Goal: Transaction & Acquisition: Download file/media

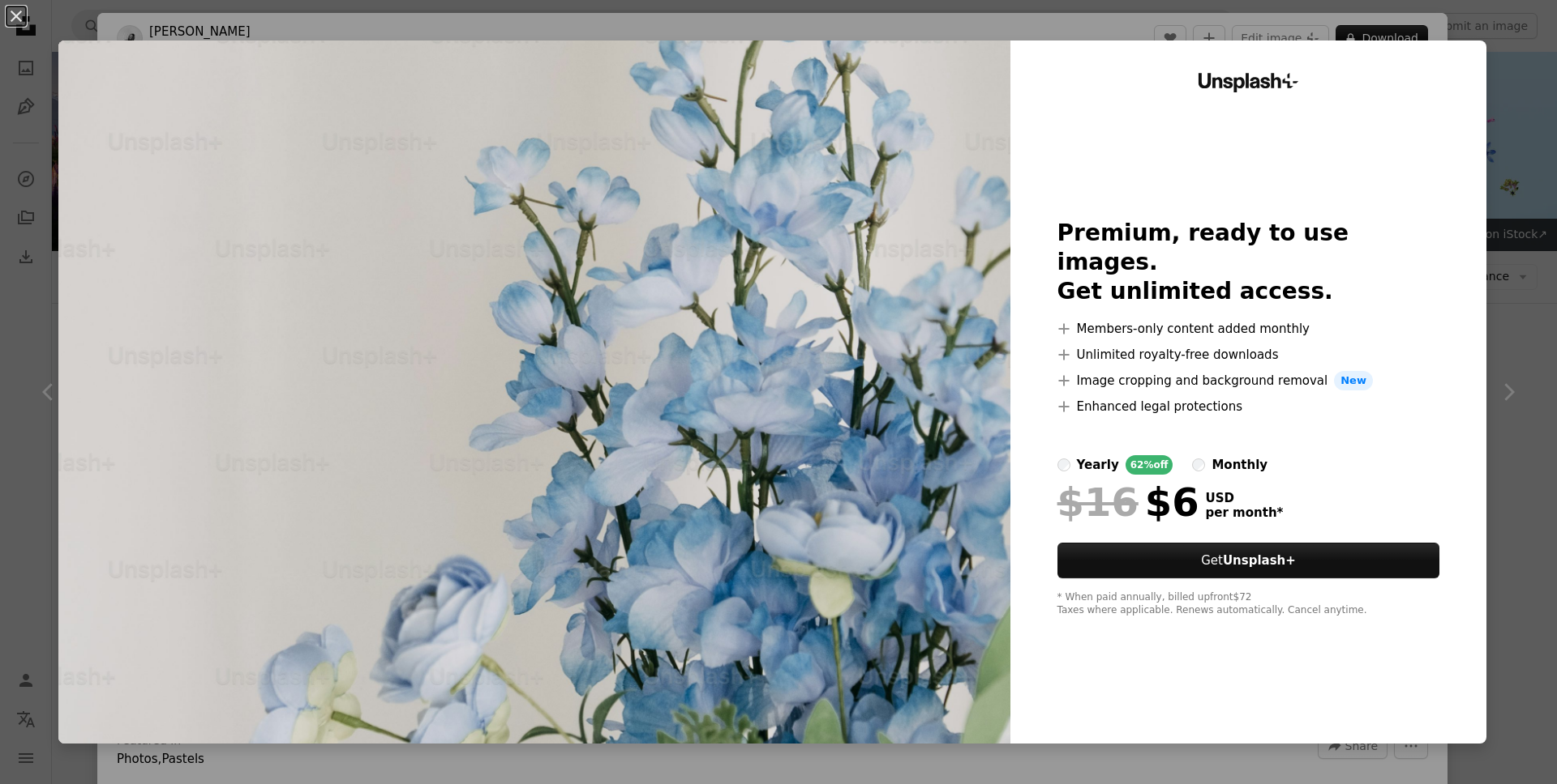
scroll to position [1335, 0]
click at [1458, 18] on div "An X shape Unsplash+ Premium, ready to use images. Get unlimited access. A plus…" at bounding box center [778, 392] width 1557 height 784
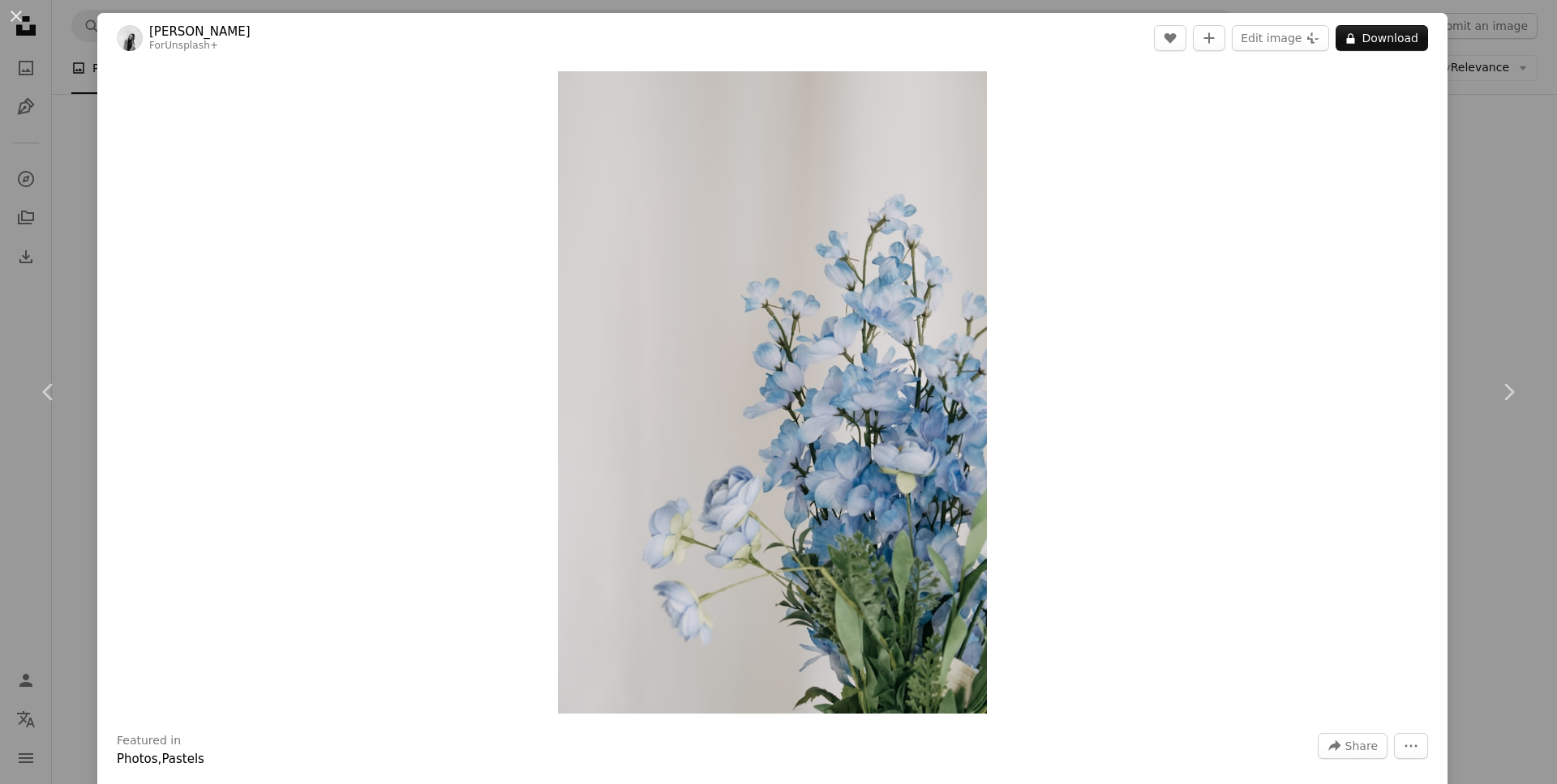
click at [1511, 83] on div "An X shape Chevron left Chevron right [PERSON_NAME] For Unsplash+ A heart A plu…" at bounding box center [778, 392] width 1557 height 784
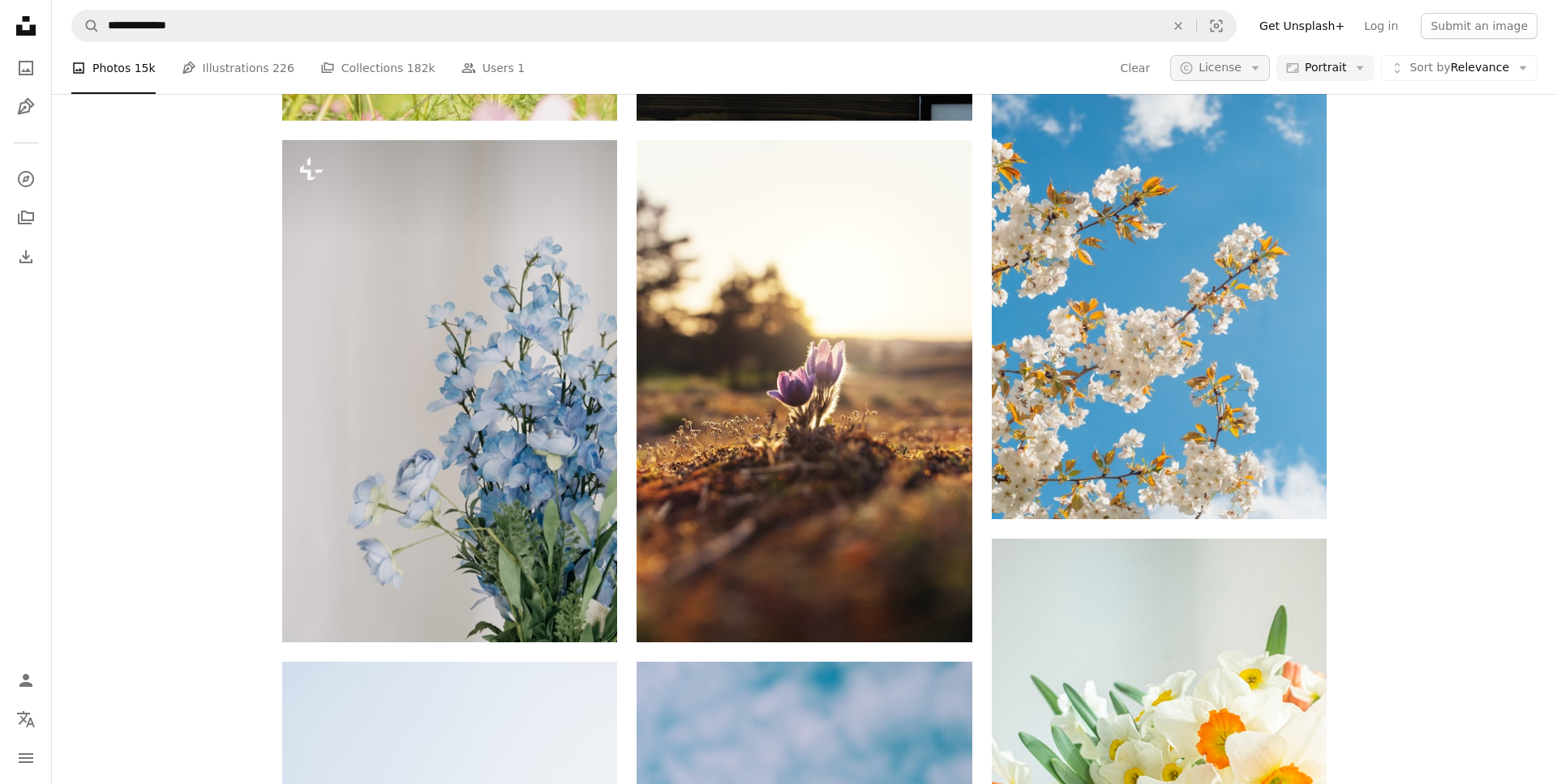
click at [1241, 68] on span "License" at bounding box center [1219, 66] width 43 height 13
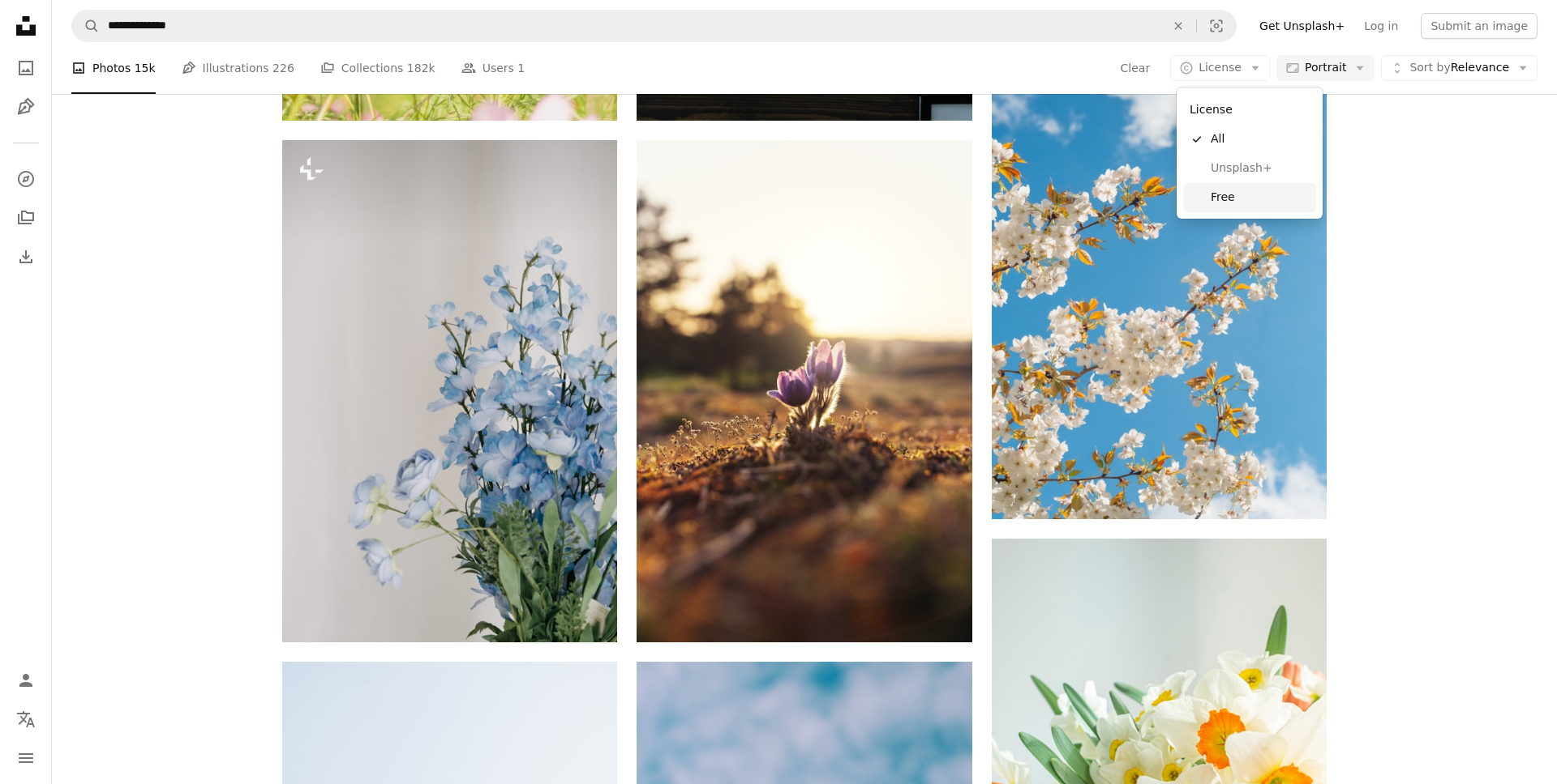
click at [1226, 197] on span "Free" at bounding box center [1260, 198] width 99 height 16
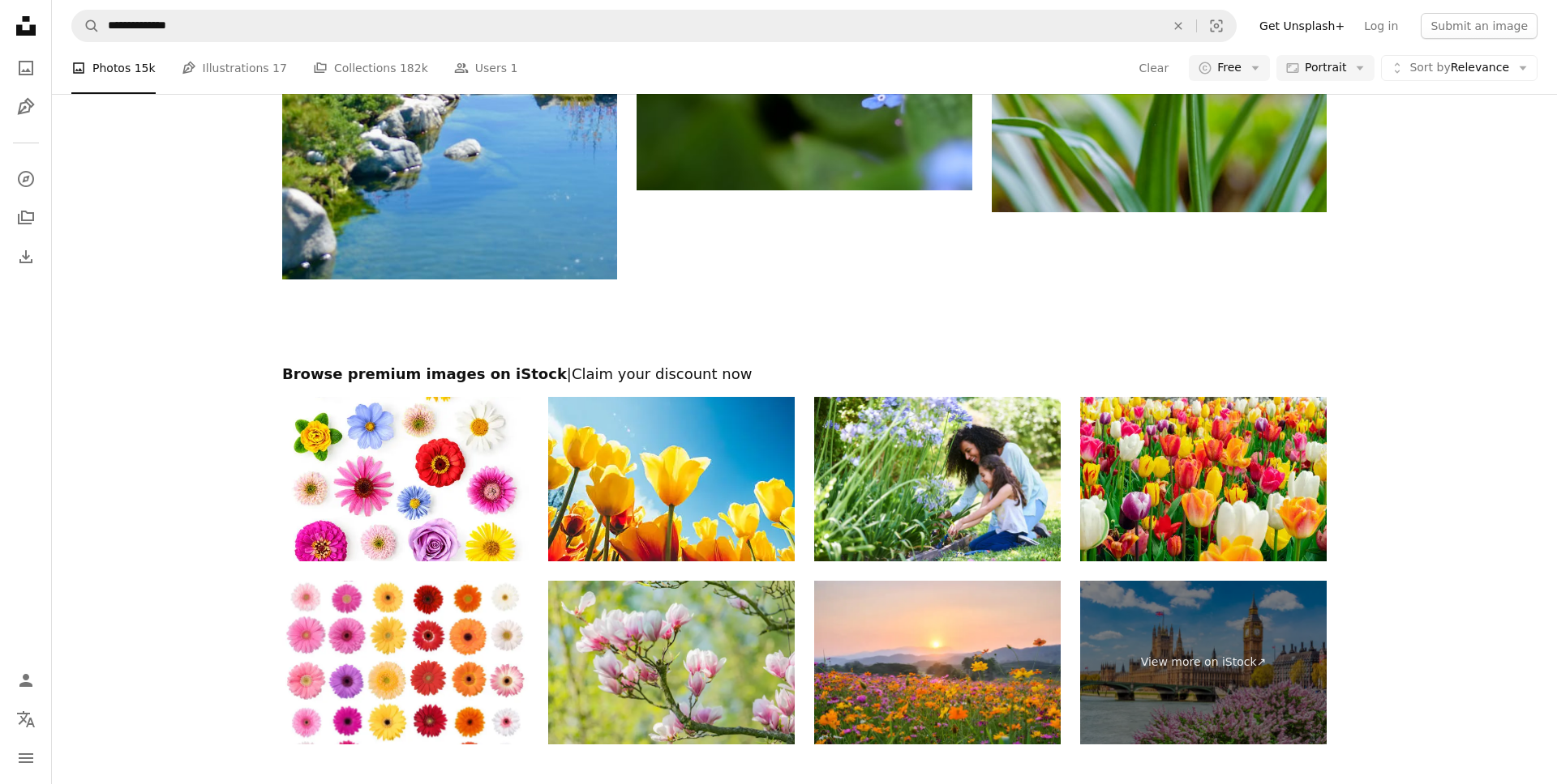
scroll to position [3818, 0]
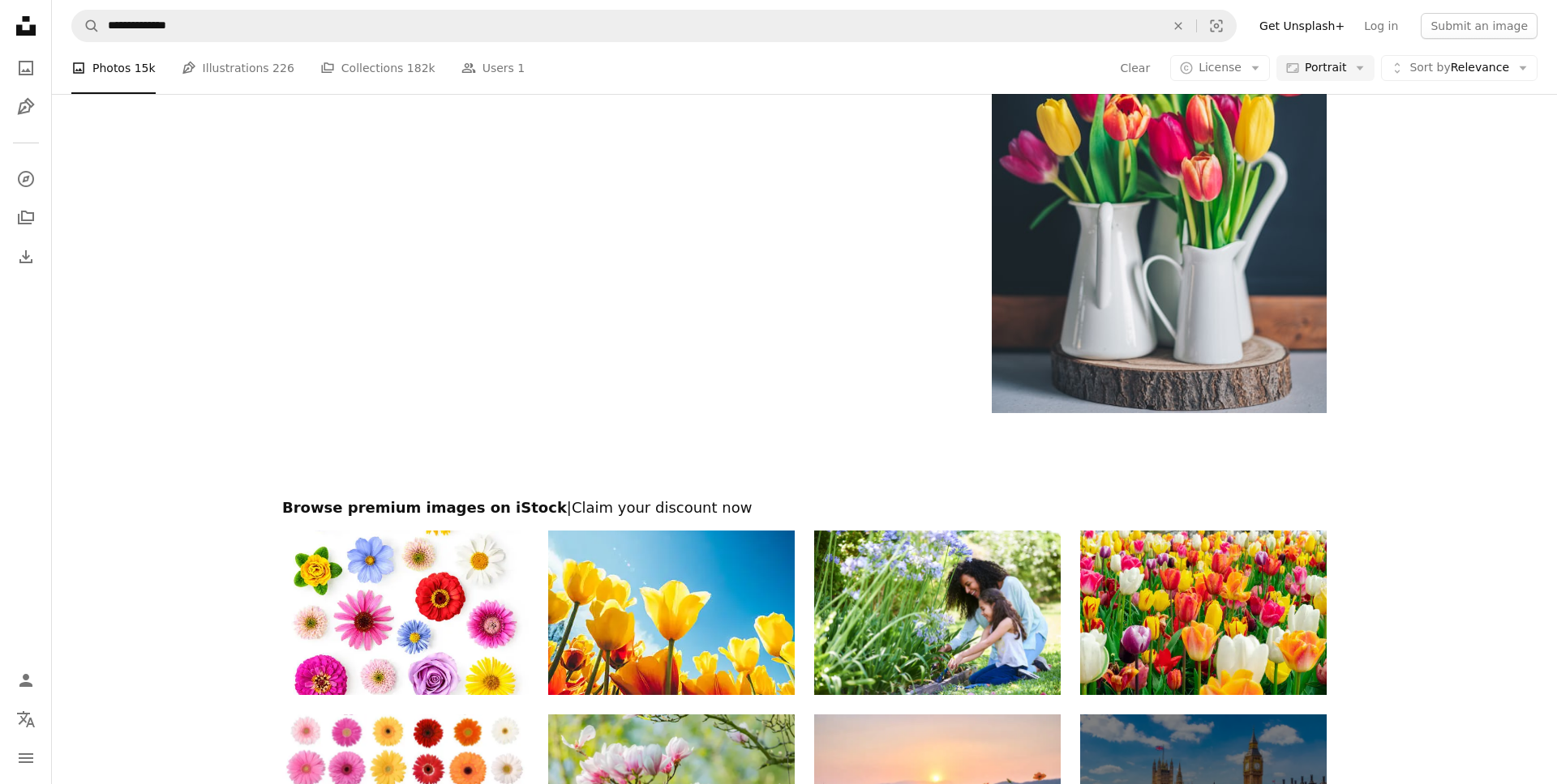
scroll to position [1339, 0]
